Goal: Task Accomplishment & Management: Manage account settings

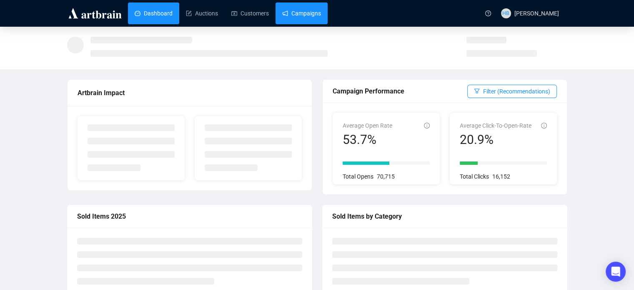
click at [291, 11] on link "Campaigns" at bounding box center [301, 14] width 39 height 22
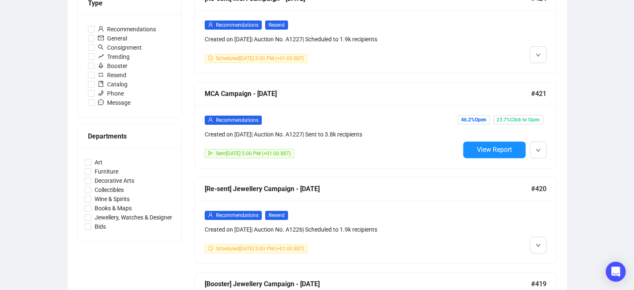
scroll to position [260, 0]
click at [127, 48] on span "Consignment" at bounding box center [120, 47] width 50 height 9
click at [95, 48] on input "Consignment" at bounding box center [91, 47] width 7 height 7
checkbox input "true"
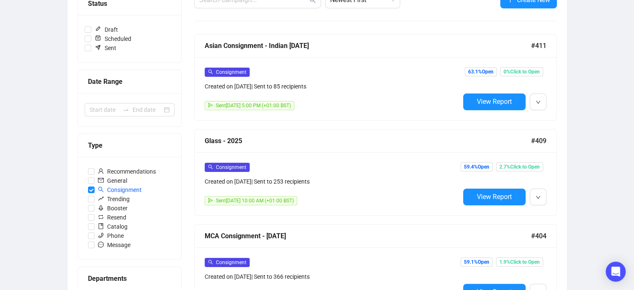
scroll to position [108, 0]
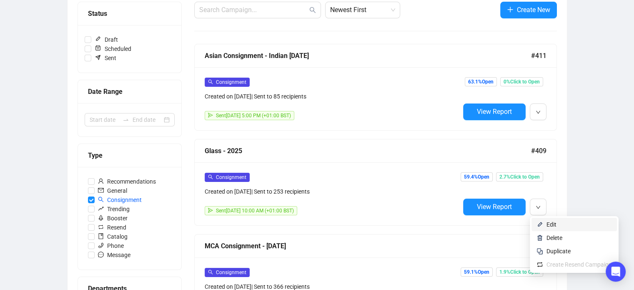
click at [553, 221] on span "Edit" at bounding box center [552, 224] width 10 height 7
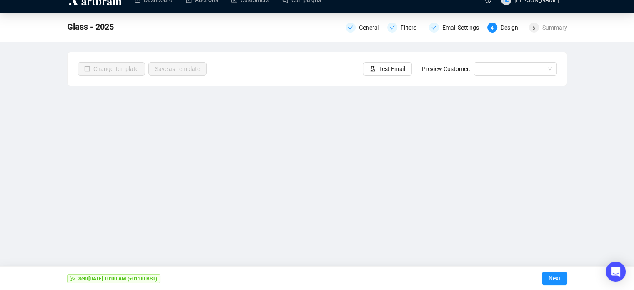
scroll to position [20, 0]
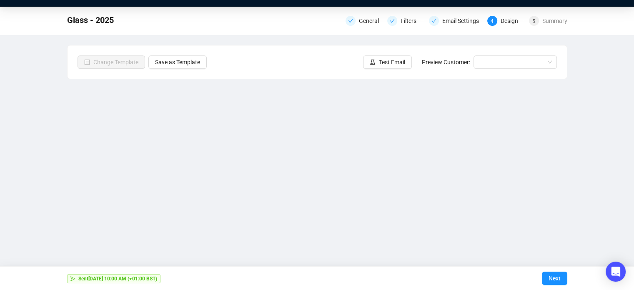
click at [597, 197] on div "Glass - 2025 General Filters Email Settings 4 Design 5 Summary Change Template …" at bounding box center [317, 147] width 634 height 281
click at [613, 194] on div "Glass - 2025 General Filters Email Settings 4 Design 5 Summary Change Template …" at bounding box center [317, 147] width 634 height 281
